Goal: Task Accomplishment & Management: Complete application form

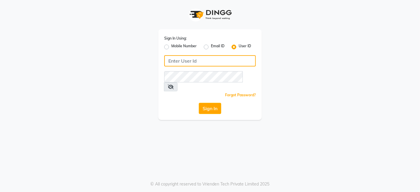
click at [190, 62] on input "Username" at bounding box center [210, 60] width 92 height 11
type input "kokaisalon"
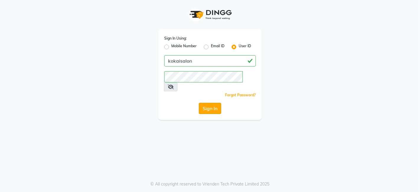
click at [220, 103] on button "Sign In" at bounding box center [210, 108] width 22 height 11
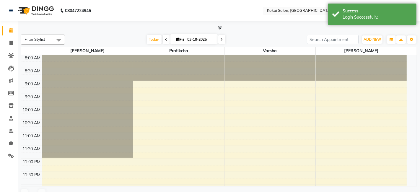
select select "en"
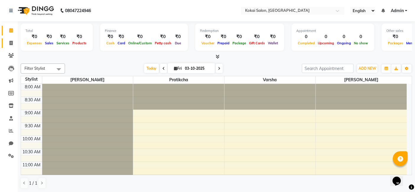
click at [11, 43] on icon at bounding box center [10, 43] width 3 height 4
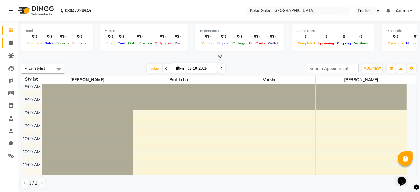
select select "7546"
select select "service"
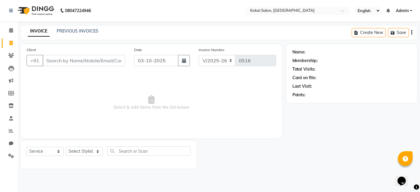
click at [53, 61] on input "Client" at bounding box center [84, 60] width 83 height 11
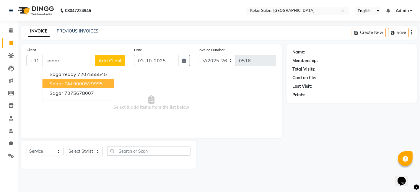
click at [77, 81] on ngb-highlight "9000529995" at bounding box center [88, 84] width 30 height 6
type input "9000529995"
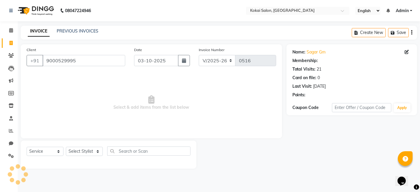
select select "1: Object"
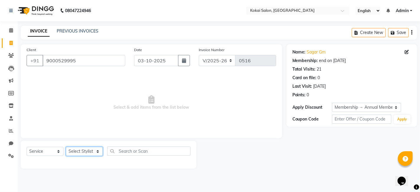
click at [88, 152] on select "Select Stylist [PERSON_NAME] [PERSON_NAME] Pratikcha [PERSON_NAME]" at bounding box center [84, 151] width 37 height 9
select select "66860"
click at [66, 147] on select "Select Stylist [PERSON_NAME] [PERSON_NAME] Pratikcha [PERSON_NAME]" at bounding box center [84, 151] width 37 height 9
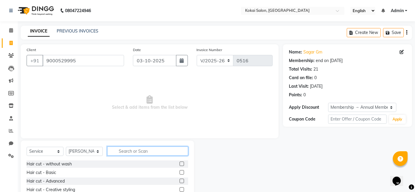
click at [142, 151] on input "text" at bounding box center [147, 151] width 81 height 9
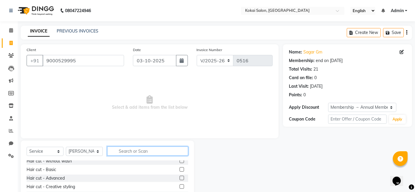
scroll to position [3, 0]
click at [124, 150] on input "text" at bounding box center [147, 151] width 81 height 9
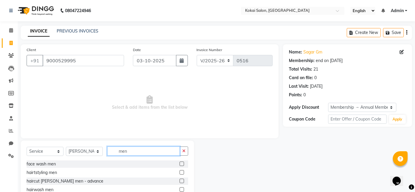
type input "men"
click at [180, 181] on label at bounding box center [182, 181] width 4 height 4
click at [180, 181] on input "checkbox" at bounding box center [182, 181] width 4 height 4
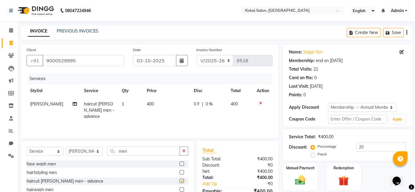
checkbox input "false"
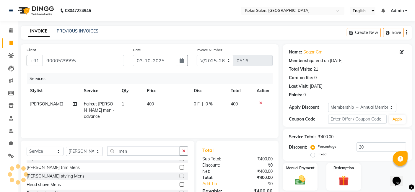
scroll to position [211, 0]
click at [180, 176] on label at bounding box center [182, 175] width 4 height 4
click at [180, 176] on input "checkbox" at bounding box center [182, 176] width 4 height 4
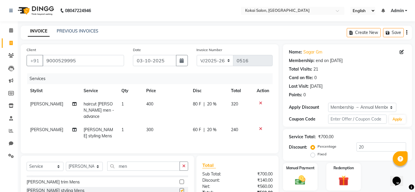
checkbox input "false"
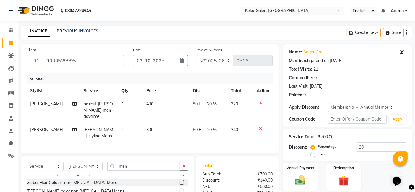
scroll to position [305, 0]
click at [180, 180] on label at bounding box center [182, 182] width 4 height 4
click at [180, 181] on input "checkbox" at bounding box center [182, 183] width 4 height 4
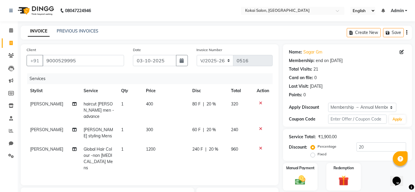
checkbox input "false"
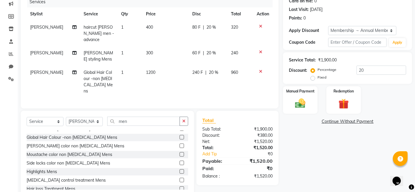
scroll to position [77, 0]
click at [287, 95] on div "Manual Payment" at bounding box center [301, 100] width 36 height 29
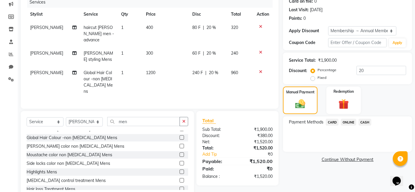
click at [352, 121] on span "ONLINE" at bounding box center [348, 122] width 15 height 7
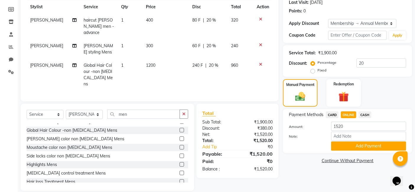
scroll to position [84, 0]
click at [366, 145] on button "Add Payment" at bounding box center [368, 146] width 75 height 9
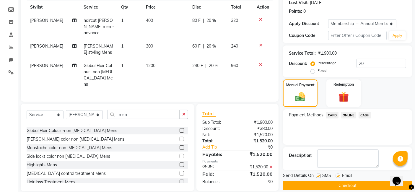
scroll to position [90, 0]
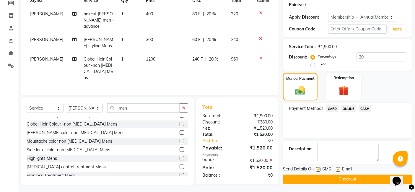
click at [338, 168] on label at bounding box center [338, 169] width 4 height 4
click at [338, 168] on input "checkbox" at bounding box center [338, 170] width 4 height 4
checkbox input "false"
click at [319, 169] on label at bounding box center [318, 169] width 4 height 4
click at [319, 169] on input "checkbox" at bounding box center [318, 170] width 4 height 4
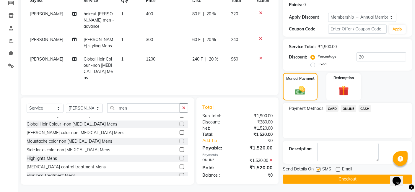
checkbox input "false"
click at [347, 177] on button "Checkout" at bounding box center [347, 179] width 129 height 9
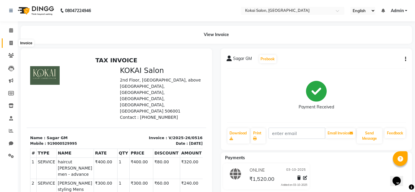
click at [10, 42] on icon at bounding box center [10, 43] width 3 height 4
select select "service"
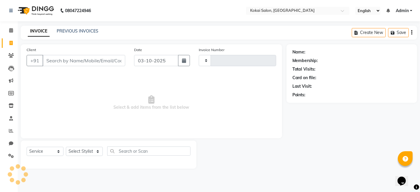
type input "0517"
select select "7546"
click at [60, 61] on input "Client" at bounding box center [84, 60] width 83 height 11
click at [63, 60] on input "Client" at bounding box center [84, 60] width 83 height 11
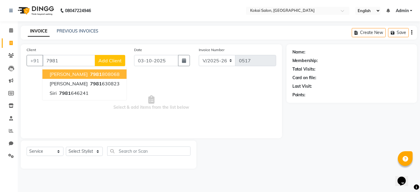
click at [61, 61] on input "7981" at bounding box center [69, 60] width 53 height 11
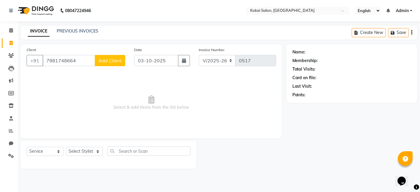
type input "7981748664"
click at [107, 61] on span "Add Client" at bounding box center [109, 61] width 23 height 6
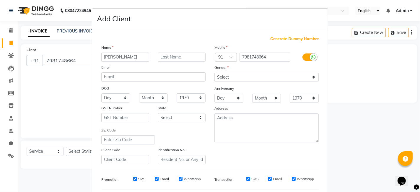
type input "[PERSON_NAME]"
click at [231, 76] on select "Select [DEMOGRAPHIC_DATA] [DEMOGRAPHIC_DATA] Other Prefer Not To Say" at bounding box center [267, 77] width 104 height 9
select select "[DEMOGRAPHIC_DATA]"
click at [215, 73] on select "Select [DEMOGRAPHIC_DATA] [DEMOGRAPHIC_DATA] Other Prefer Not To Say" at bounding box center [267, 77] width 104 height 9
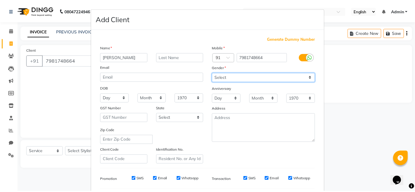
scroll to position [80, 0]
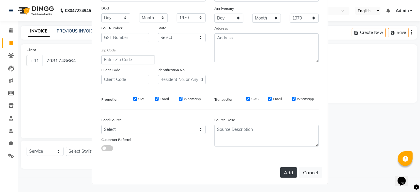
click at [288, 173] on button "Add" at bounding box center [289, 172] width 17 height 11
select select
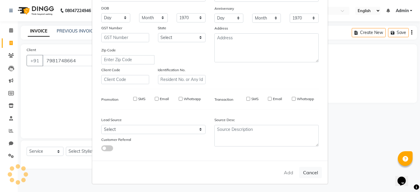
select select
checkbox input "false"
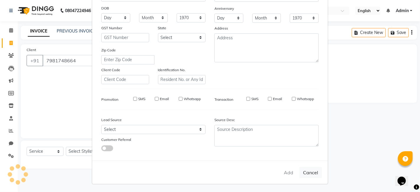
checkbox input "false"
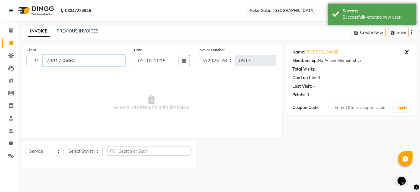
click at [103, 59] on input "7981748664" at bounding box center [84, 60] width 83 height 11
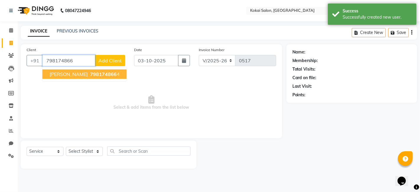
click at [98, 72] on span "798174866" at bounding box center [103, 74] width 27 height 6
type input "7981748664"
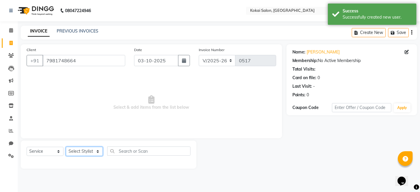
click at [95, 151] on select "Select Stylist [PERSON_NAME] [PERSON_NAME] Pratikcha [PERSON_NAME]" at bounding box center [84, 151] width 37 height 9
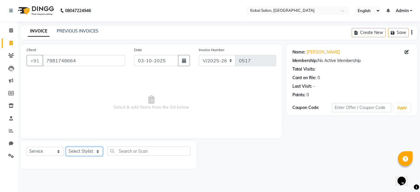
select select "66860"
click at [66, 147] on select "Select Stylist [PERSON_NAME] [PERSON_NAME] Pratikcha [PERSON_NAME]" at bounding box center [84, 151] width 37 height 9
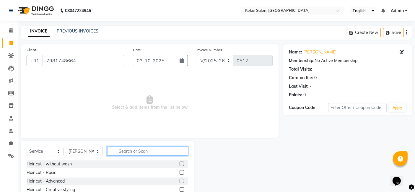
click at [137, 150] on input "text" at bounding box center [147, 151] width 81 height 9
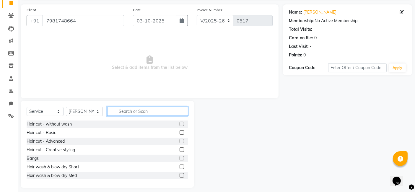
scroll to position [44, 0]
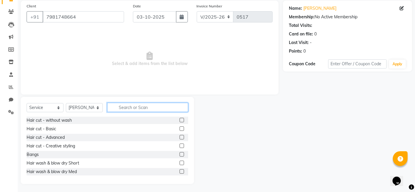
click at [129, 108] on input "text" at bounding box center [147, 107] width 81 height 9
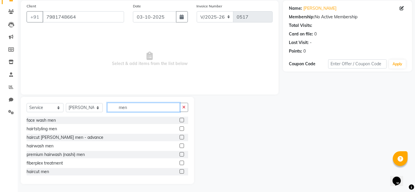
type input "men"
click at [180, 137] on label at bounding box center [182, 137] width 4 height 4
click at [180, 137] on input "checkbox" at bounding box center [182, 138] width 4 height 4
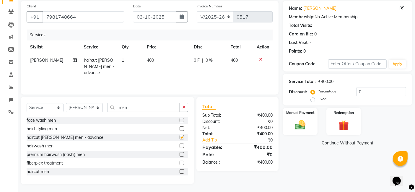
checkbox input "false"
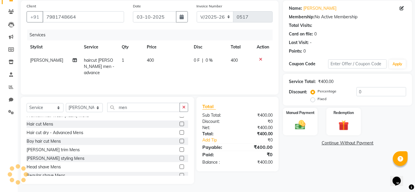
scroll to position [185, 0]
click at [180, 148] on label at bounding box center [182, 149] width 4 height 4
click at [180, 148] on input "checkbox" at bounding box center [182, 150] width 4 height 4
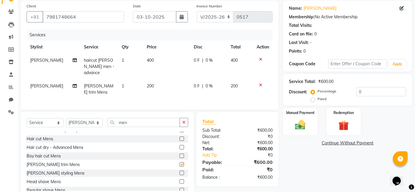
checkbox input "false"
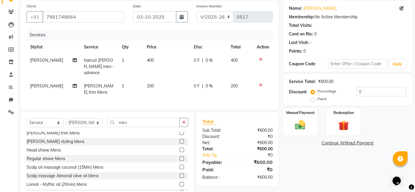
scroll to position [216, 0]
click at [298, 113] on label "Manual Payment" at bounding box center [301, 113] width 30 height 6
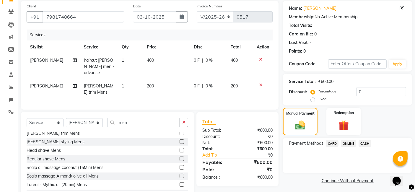
click at [352, 143] on span "ONLINE" at bounding box center [348, 143] width 15 height 7
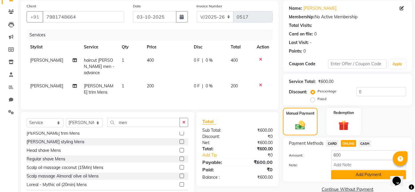
click at [371, 176] on button "Add Payment" at bounding box center [368, 174] width 75 height 9
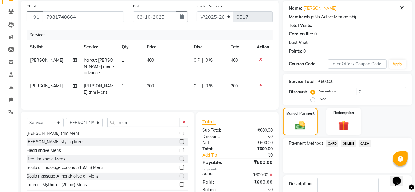
scroll to position [79, 0]
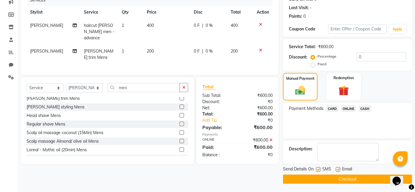
click at [344, 180] on button "Checkout" at bounding box center [347, 179] width 129 height 9
